Goal: Information Seeking & Learning: Learn about a topic

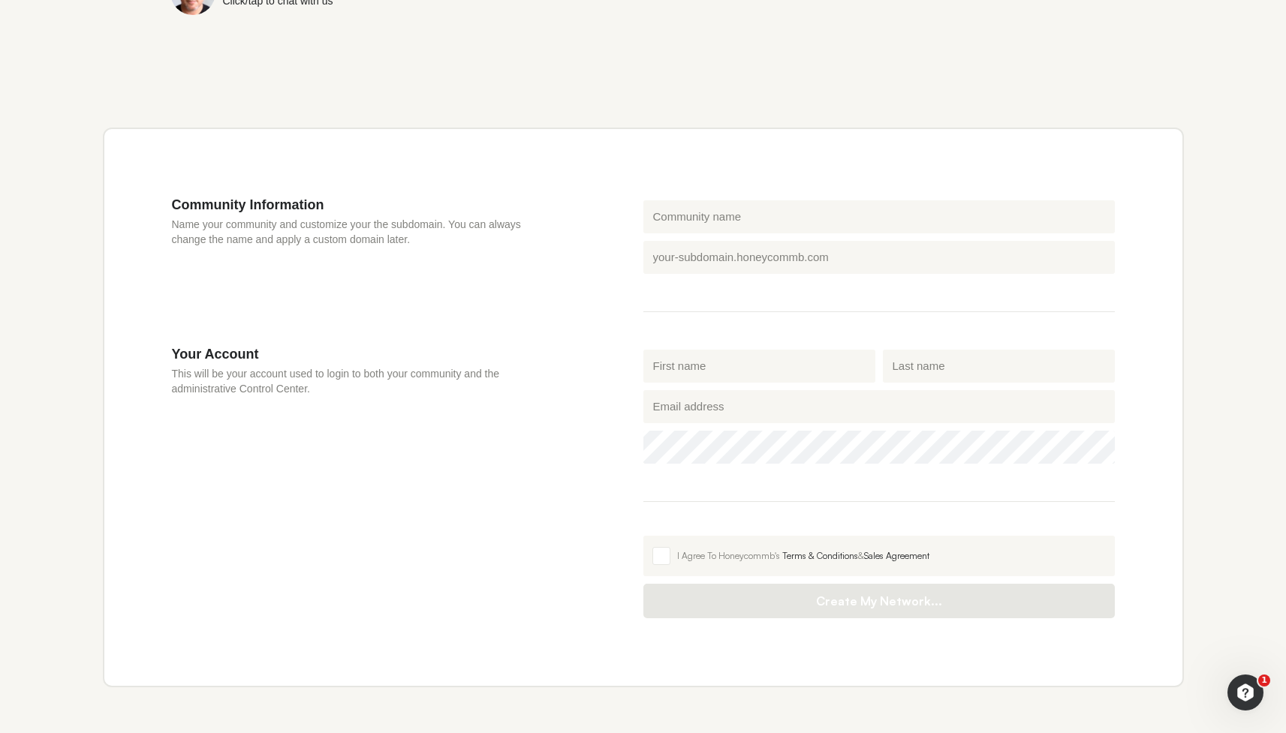
scroll to position [401, 0]
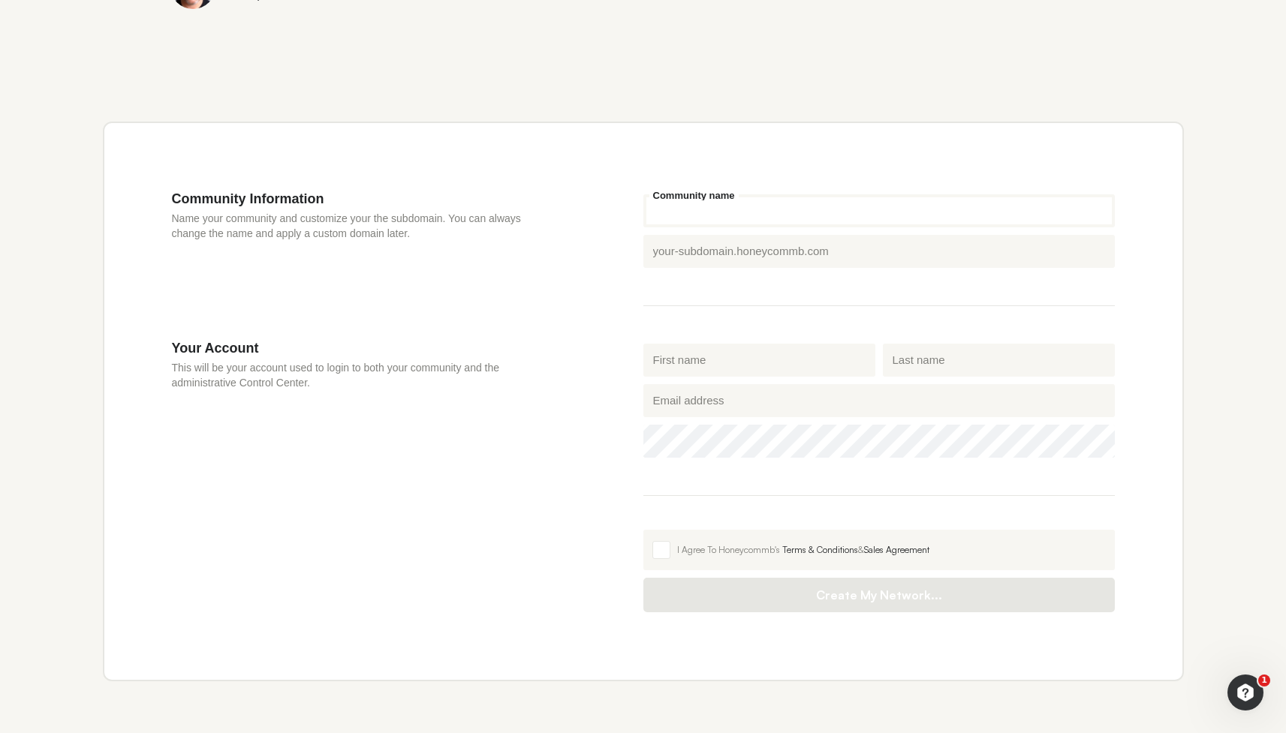
click at [705, 205] on input "Community name" at bounding box center [878, 210] width 471 height 33
type input "community"
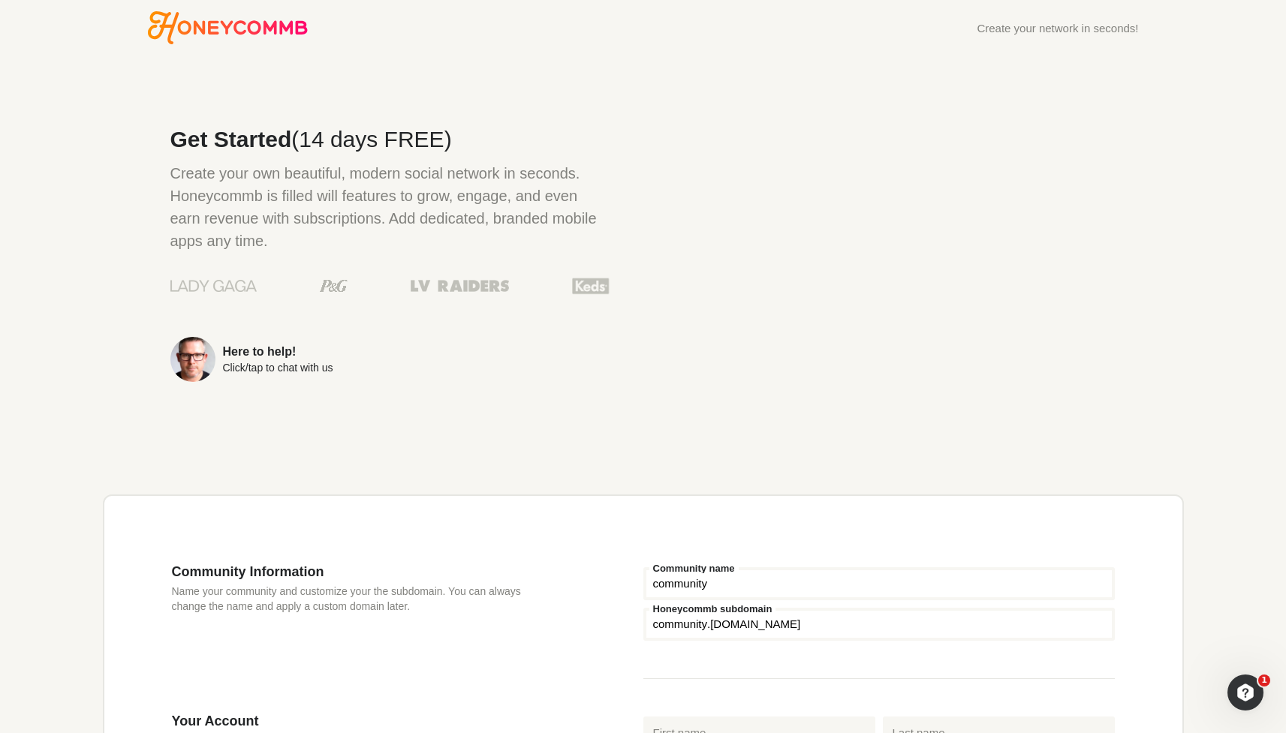
scroll to position [0, 0]
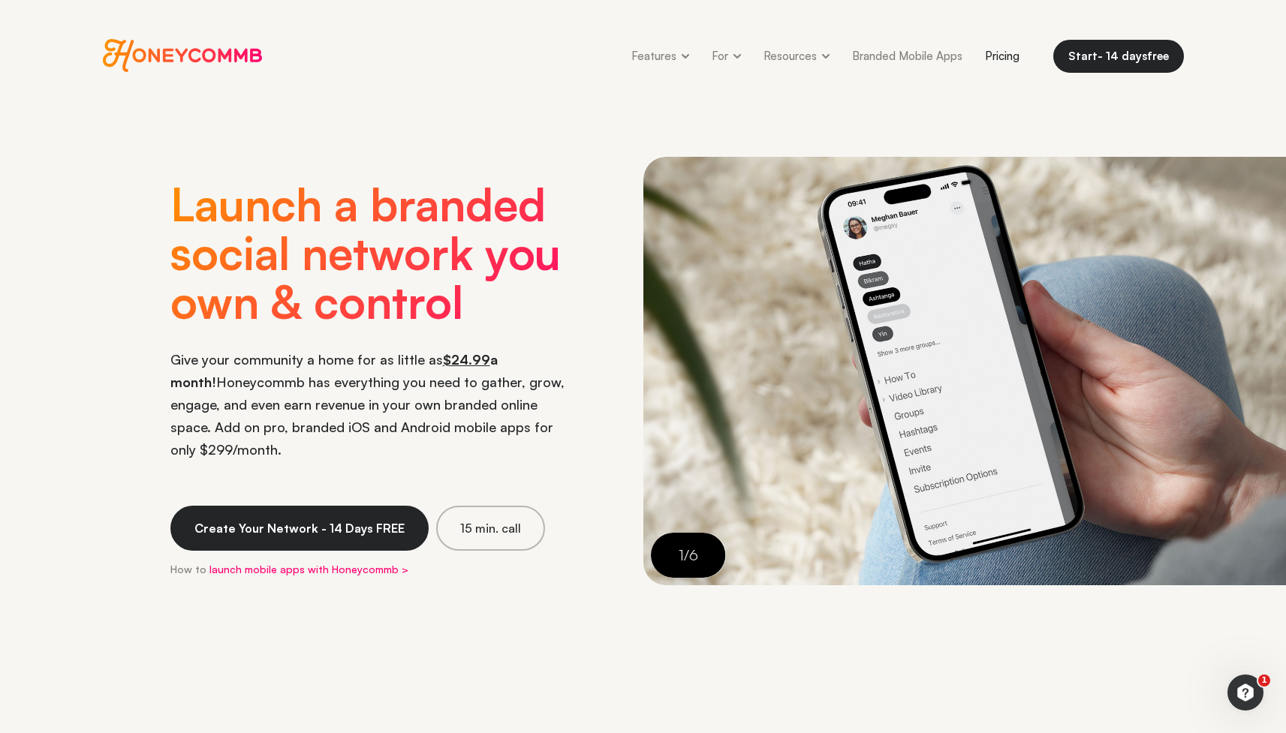
click at [1001, 55] on link "Pricing" at bounding box center [1002, 56] width 57 height 34
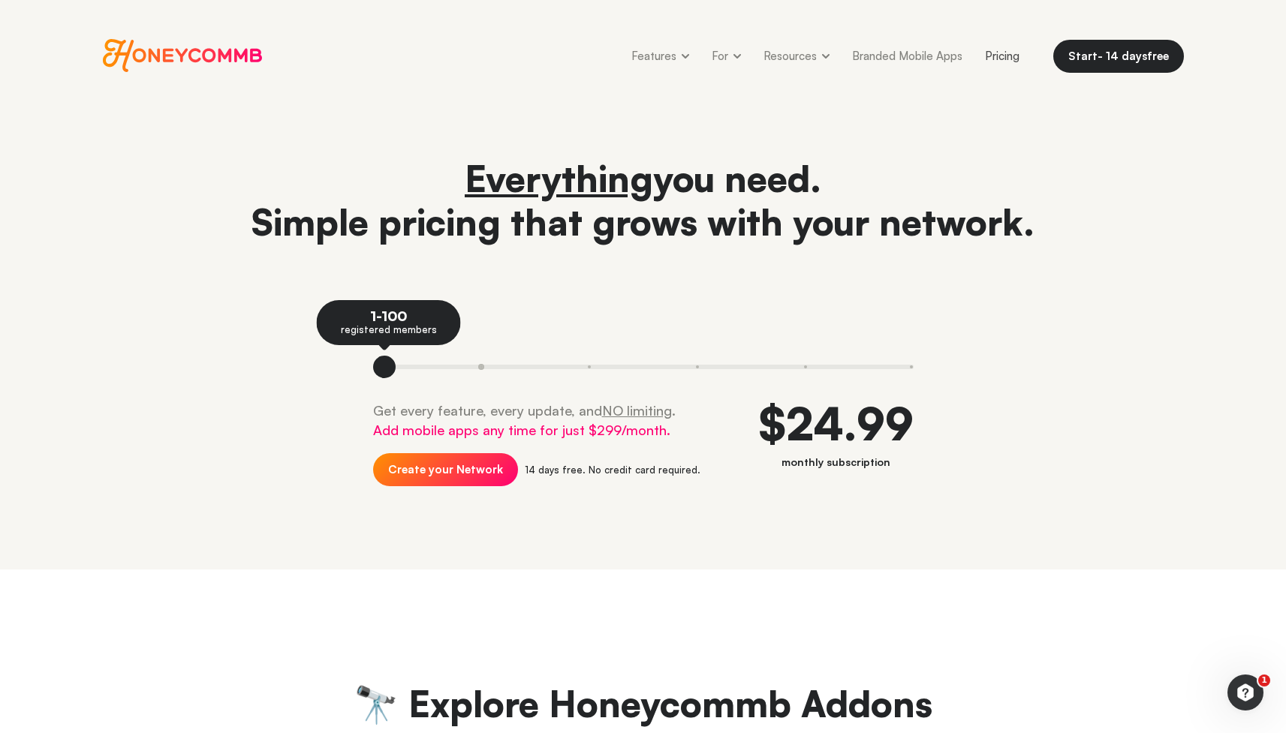
click at [481, 365] on button at bounding box center [481, 367] width 108 height 23
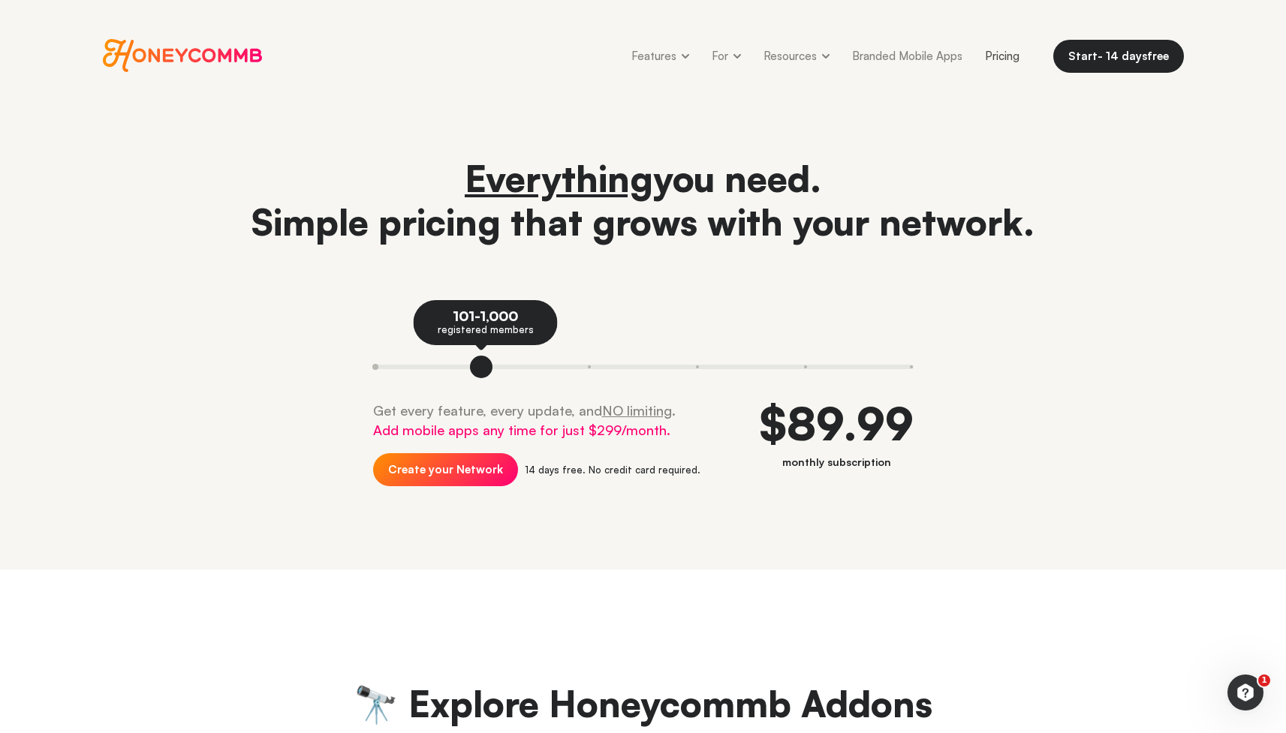
click at [381, 366] on button at bounding box center [400, 367] width 54 height 23
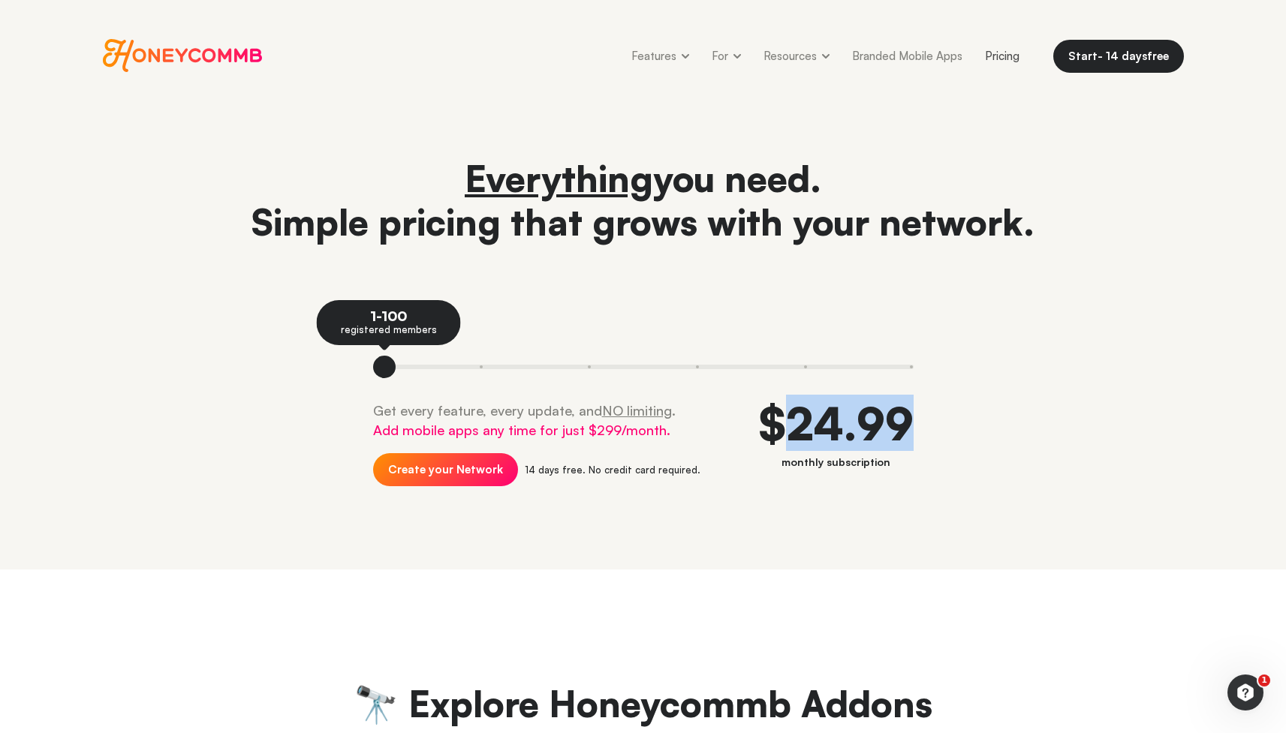
drag, startPoint x: 820, startPoint y: 419, endPoint x: 910, endPoint y: 429, distance: 90.6
click at [908, 429] on div "$24.99" at bounding box center [836, 423] width 155 height 45
click at [910, 429] on div "$24.99" at bounding box center [836, 423] width 155 height 45
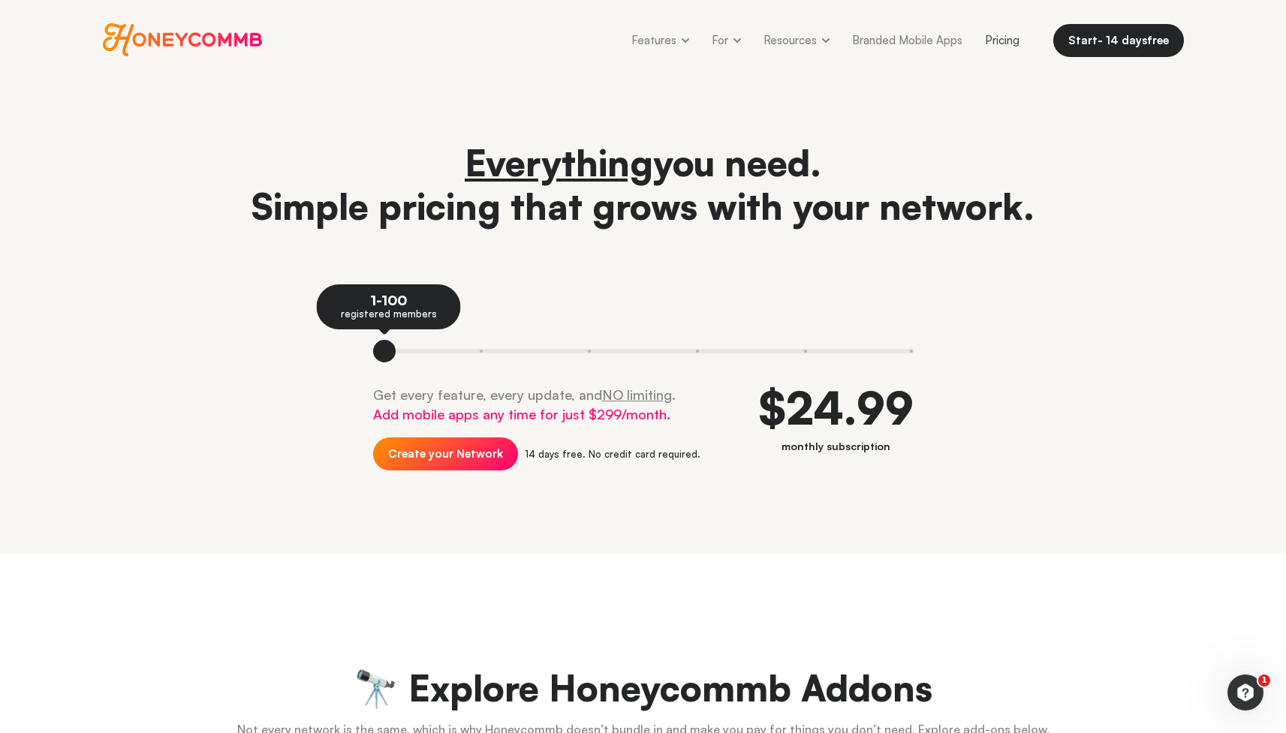
scroll to position [21, 0]
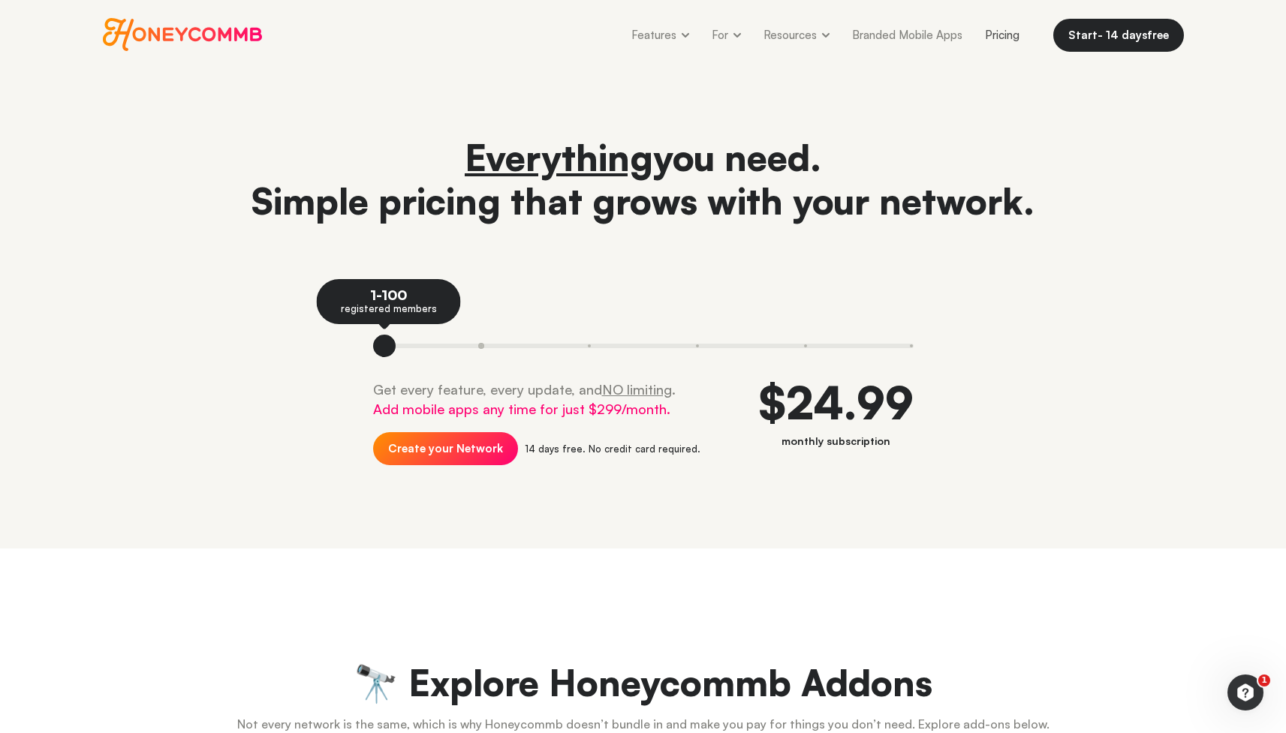
click at [474, 344] on button at bounding box center [481, 346] width 108 height 23
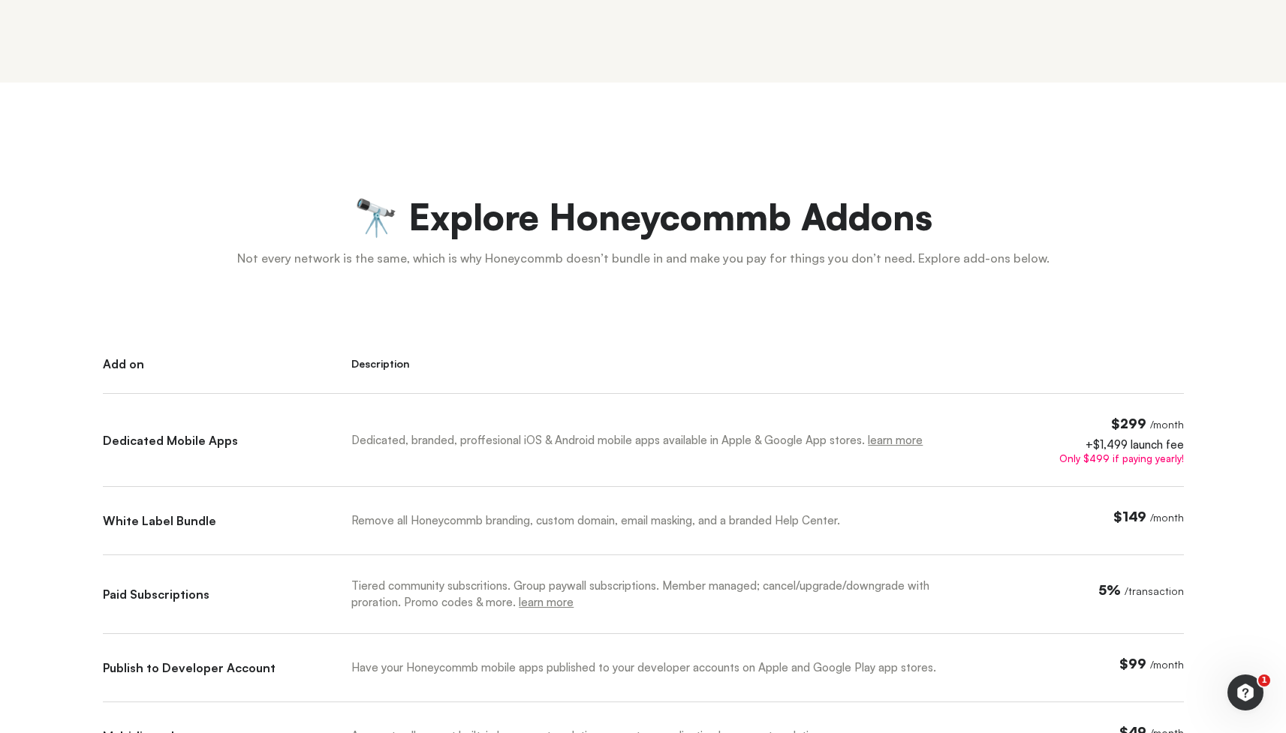
scroll to position [489, 0]
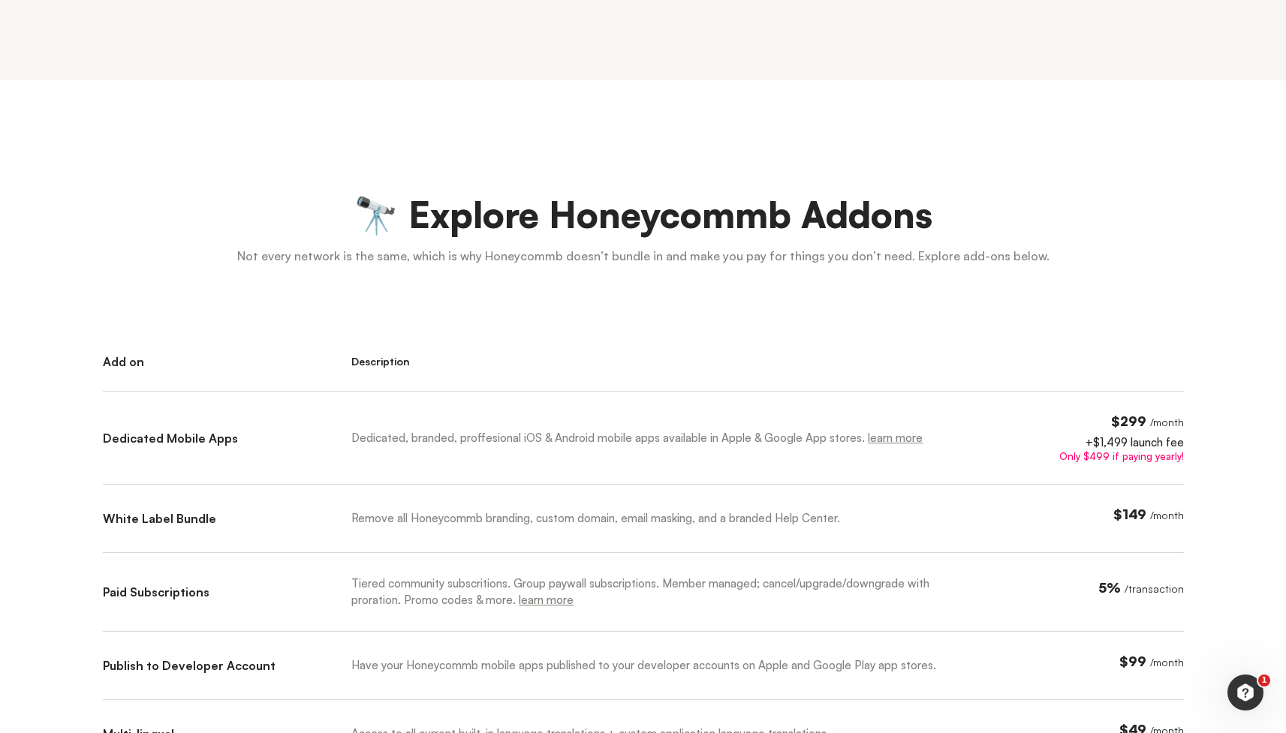
click at [1134, 417] on span "$299" at bounding box center [1128, 421] width 35 height 17
click at [1196, 427] on div "🔭 Explore Honeycommb Addons Not every network is the same, which is why Honeyco…" at bounding box center [643, 657] width 1171 height 1155
click at [532, 446] on div "Dedicated, branded, proffesional iOS & Android mobile apps available in Apple &…" at bounding box center [651, 438] width 601 height 17
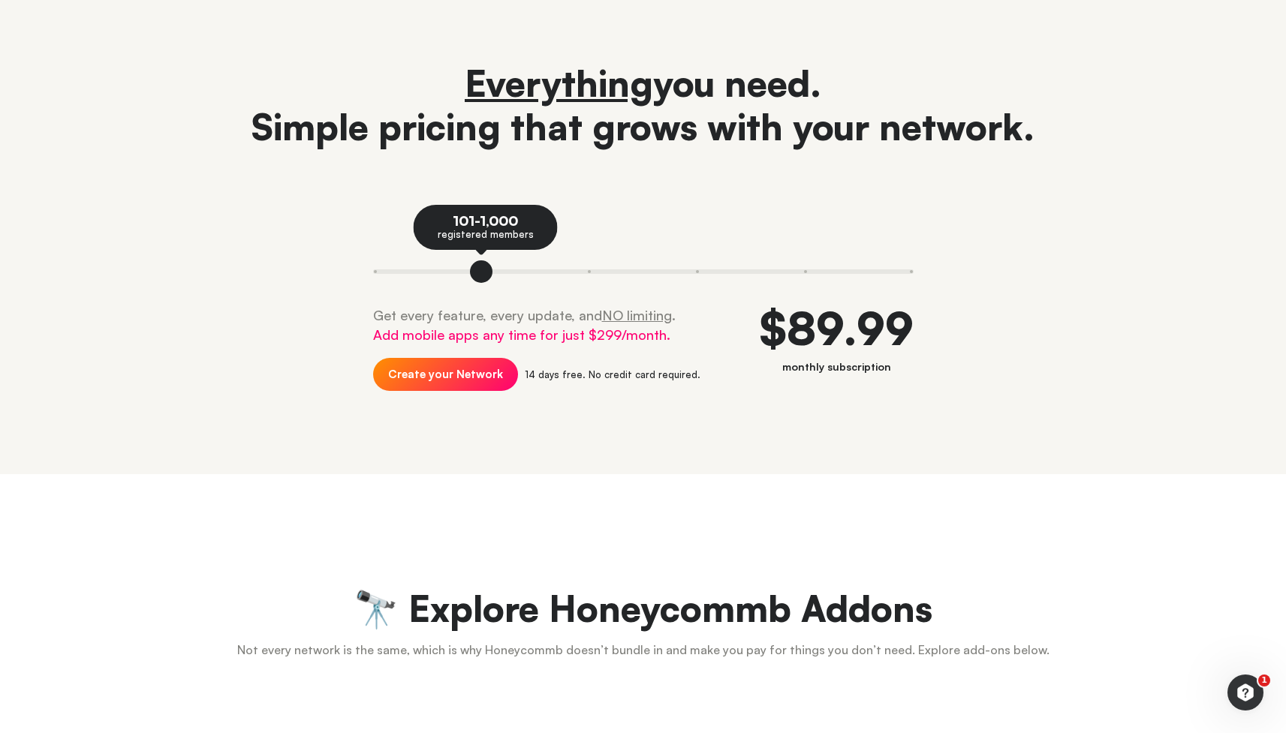
scroll to position [0, 0]
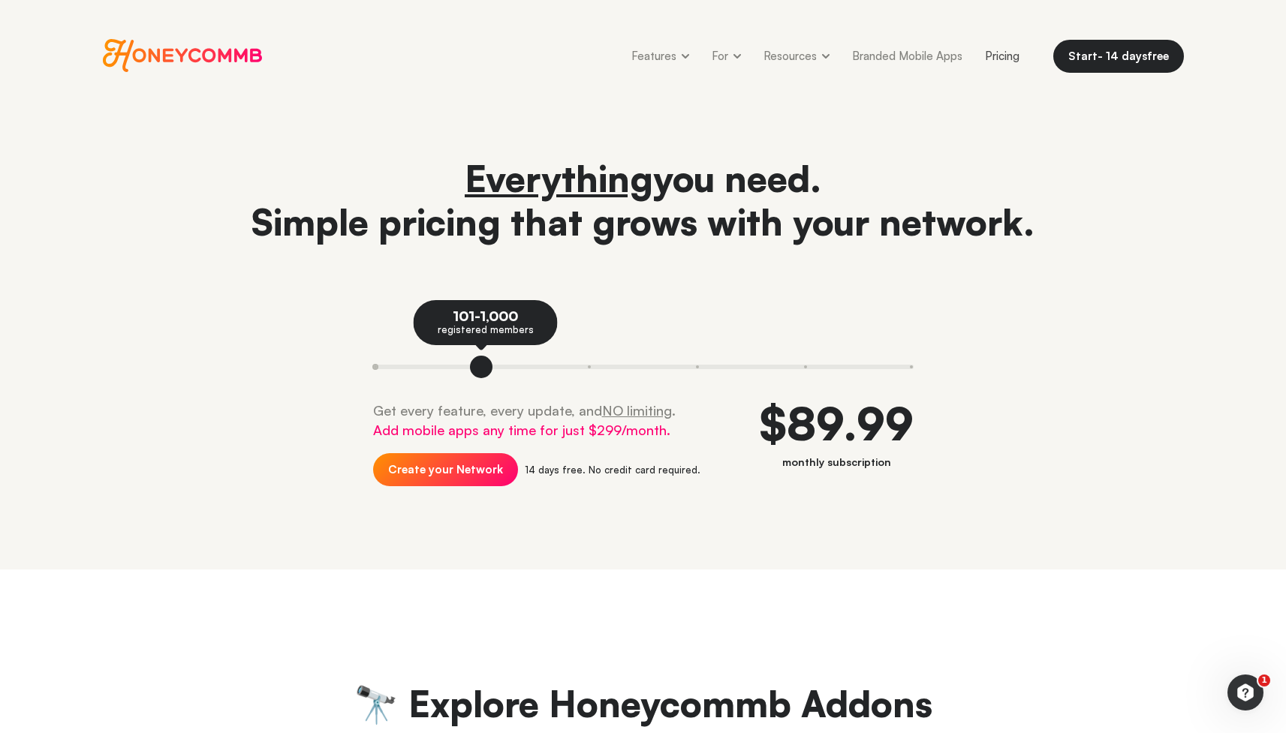
click at [382, 365] on button at bounding box center [400, 367] width 54 height 23
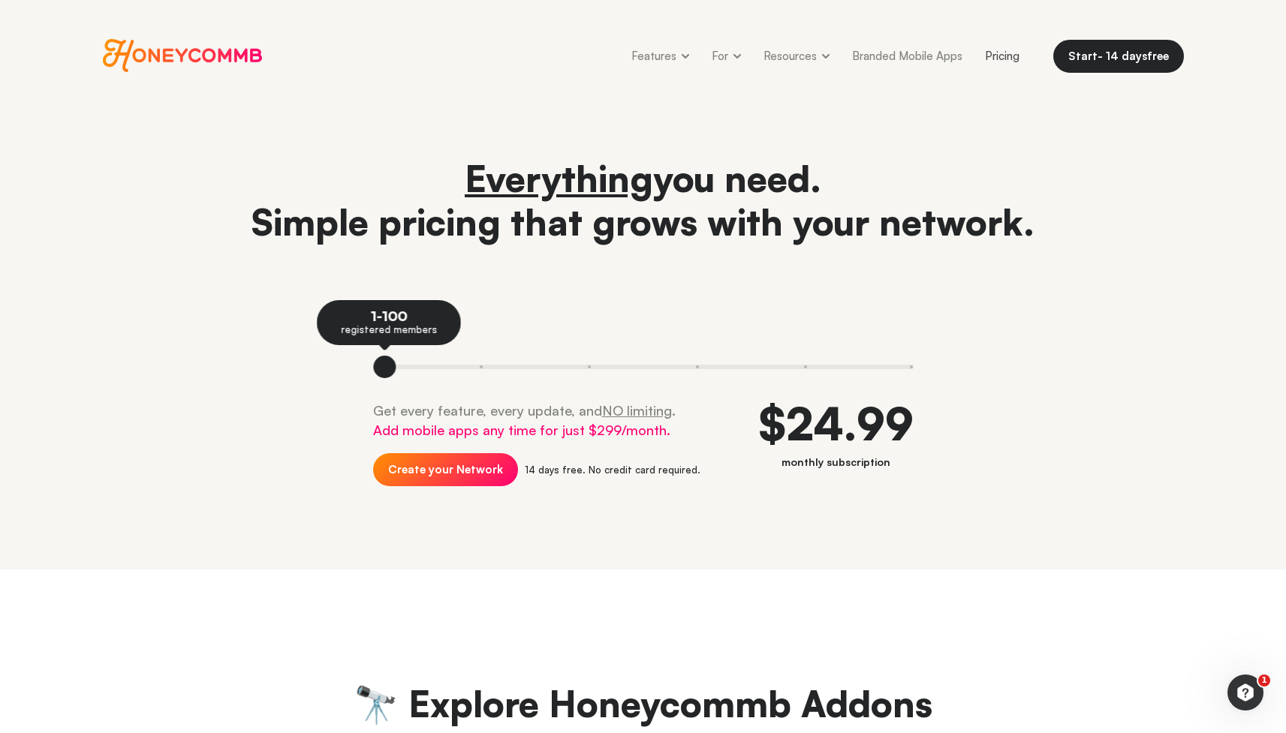
click at [276, 262] on div "Everything you need. Simple pricing that grows with your network. 1-100 registe…" at bounding box center [643, 335] width 1081 height 357
